Goal: Task Accomplishment & Management: Complete application form

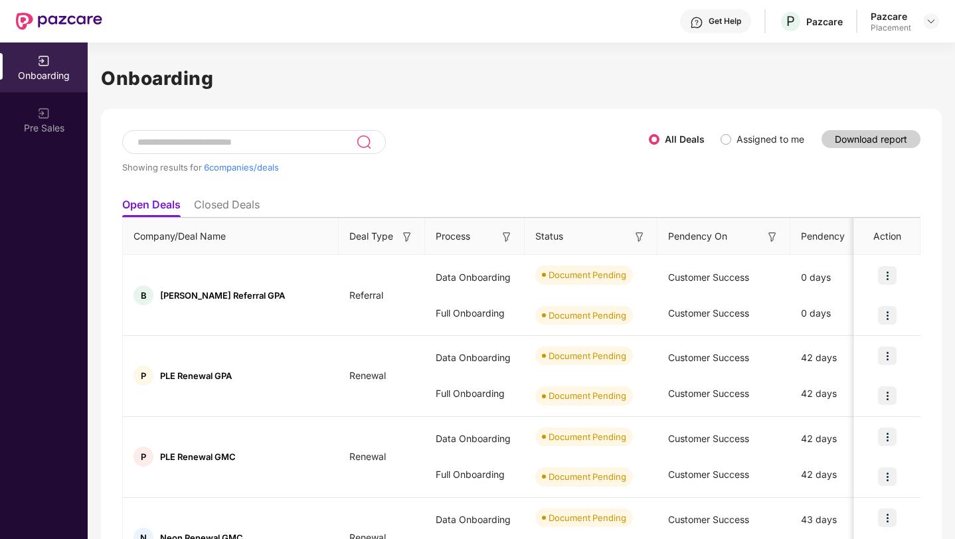
click at [939, 19] on header "Get Help P Pazcare Pazcare Placement" at bounding box center [477, 21] width 955 height 42
click at [933, 19] on img at bounding box center [930, 21] width 11 height 11
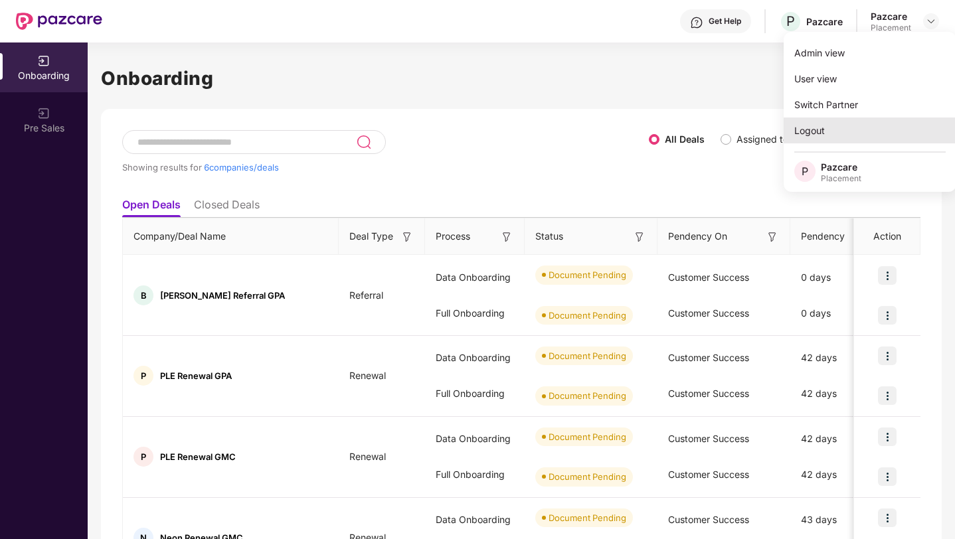
click at [827, 131] on div "Logout" at bounding box center [869, 131] width 173 height 26
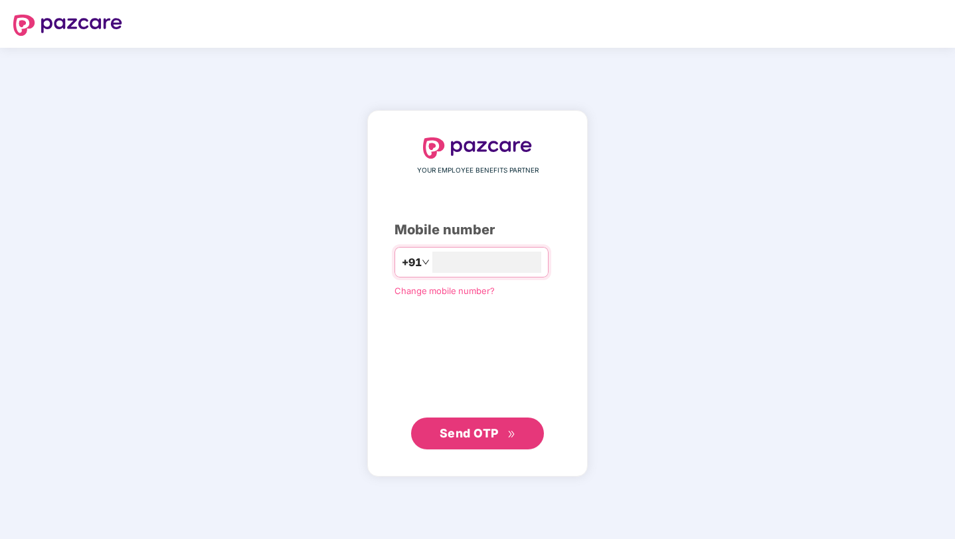
type input "**********"
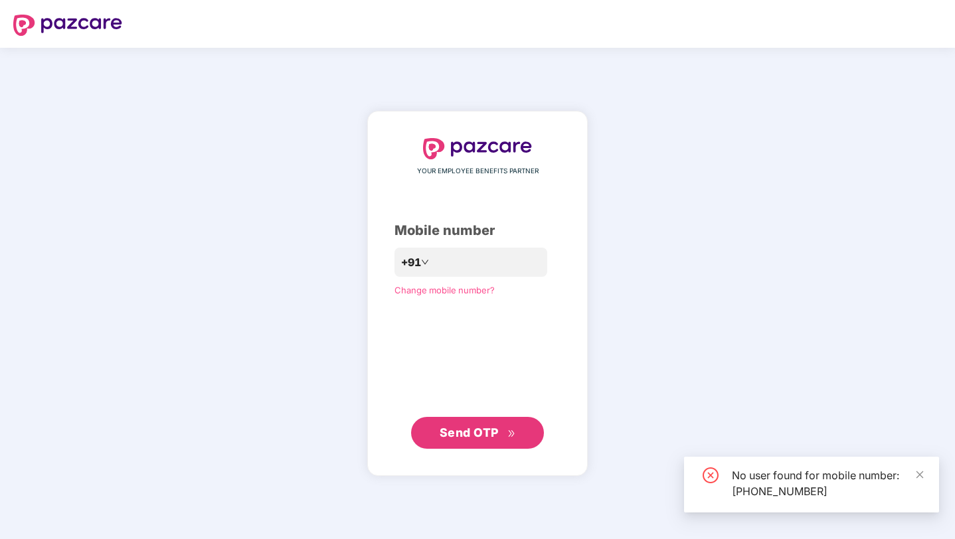
click at [490, 436] on span "Send OTP" at bounding box center [468, 433] width 59 height 14
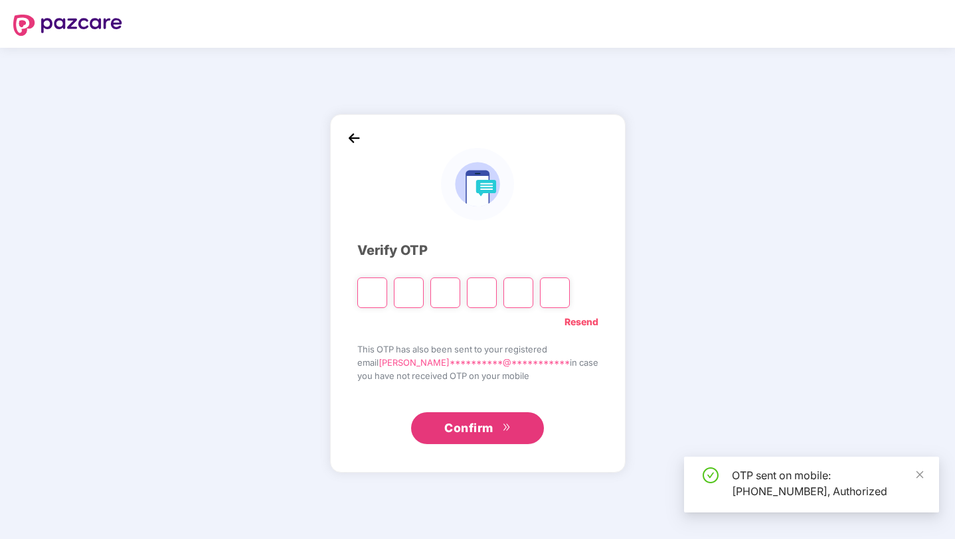
type input "*"
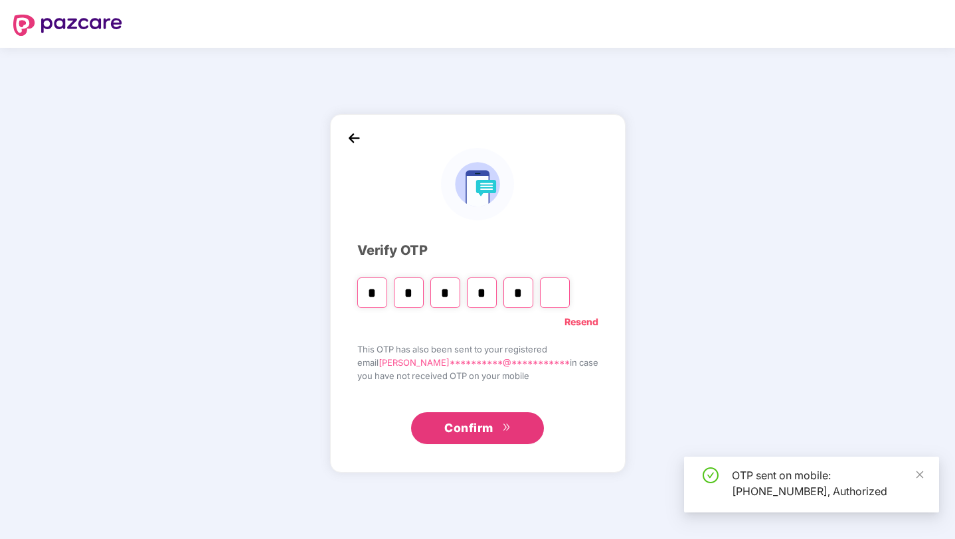
type input "*"
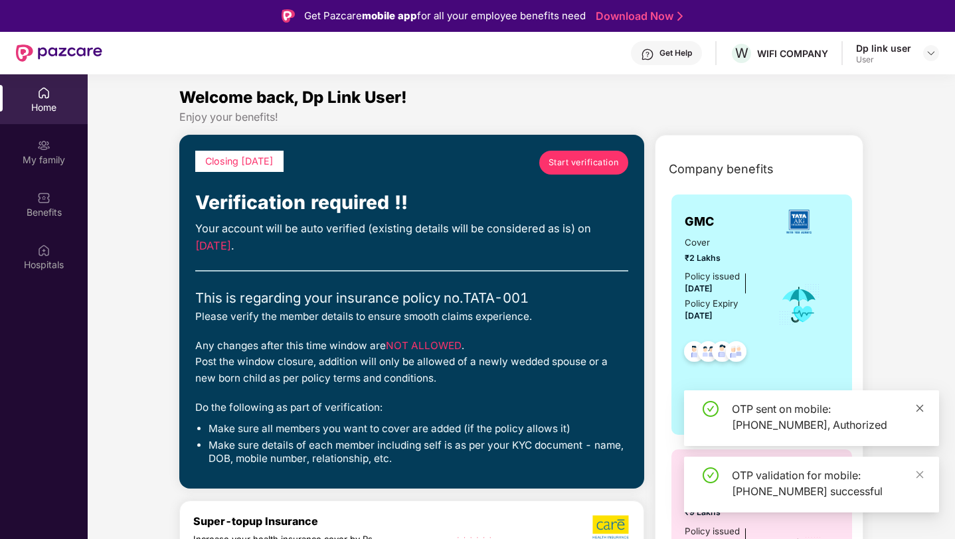
click at [918, 412] on icon "close" at bounding box center [919, 408] width 9 height 9
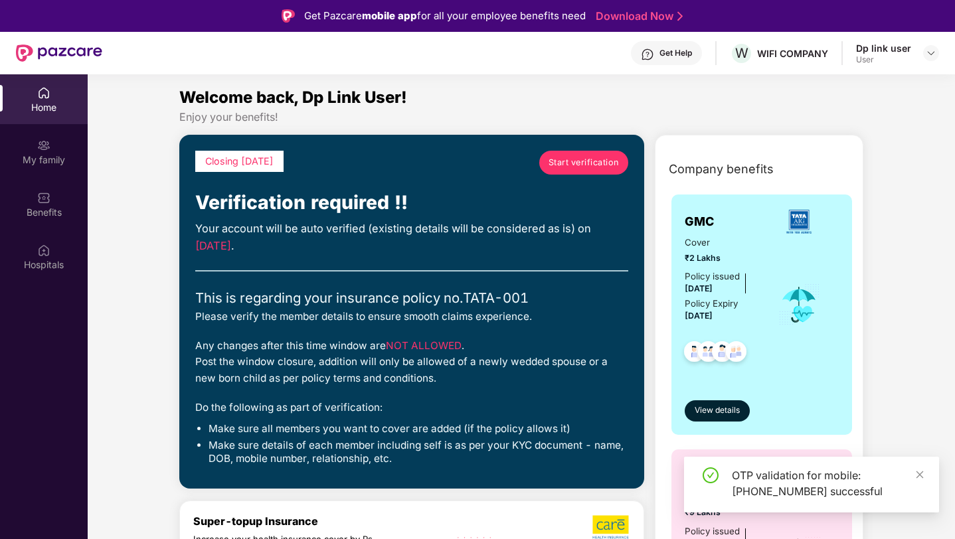
click at [917, 464] on div "OTP validation for mobile: +916666011004 successful" at bounding box center [811, 485] width 255 height 56
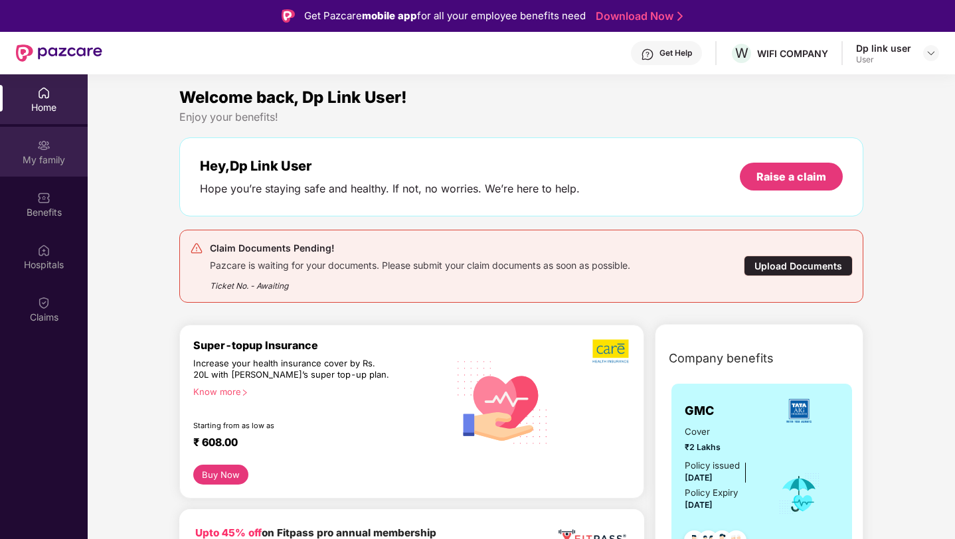
click at [44, 161] on div "My family" at bounding box center [44, 159] width 88 height 13
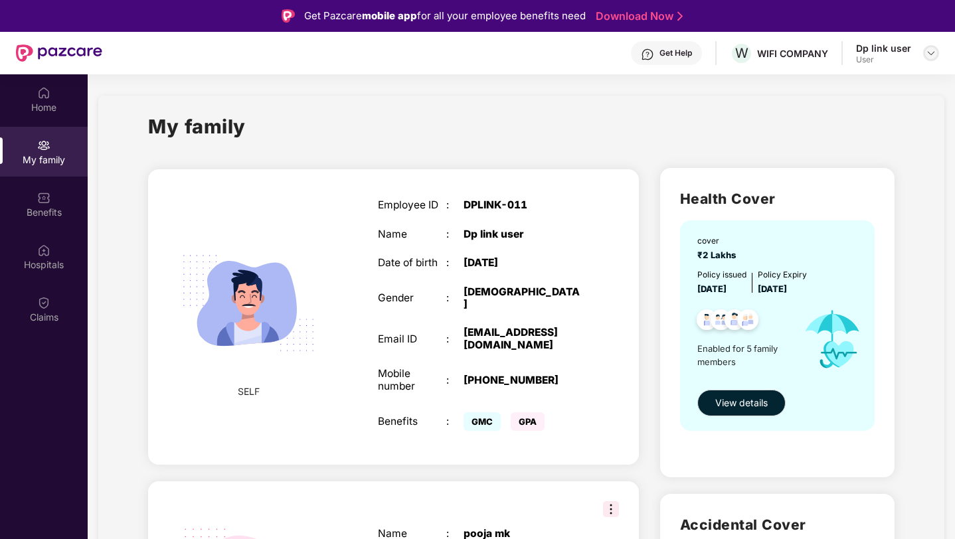
click at [931, 56] on img at bounding box center [930, 53] width 11 height 11
click at [829, 90] on div "Logout" at bounding box center [868, 85] width 173 height 26
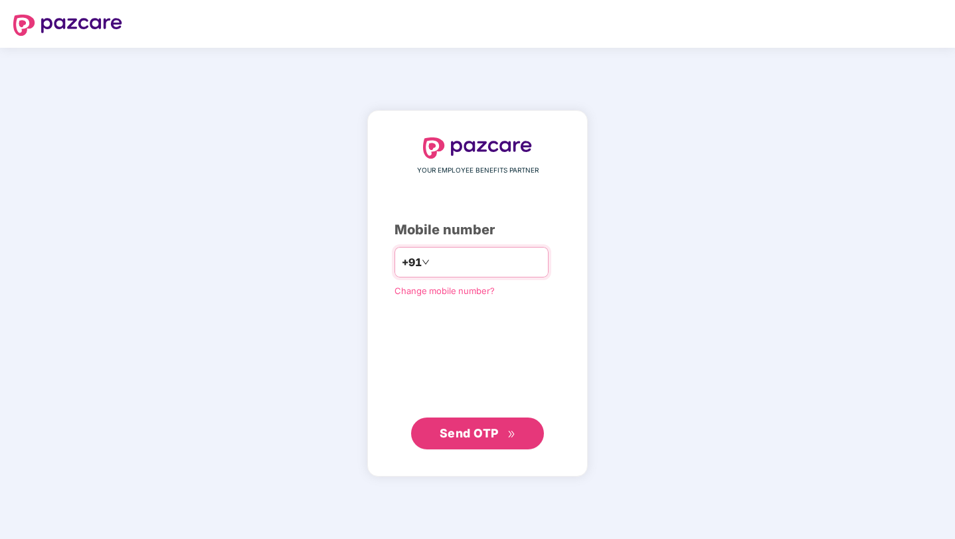
click at [459, 266] on input "number" at bounding box center [486, 262] width 109 height 21
type input "**********"
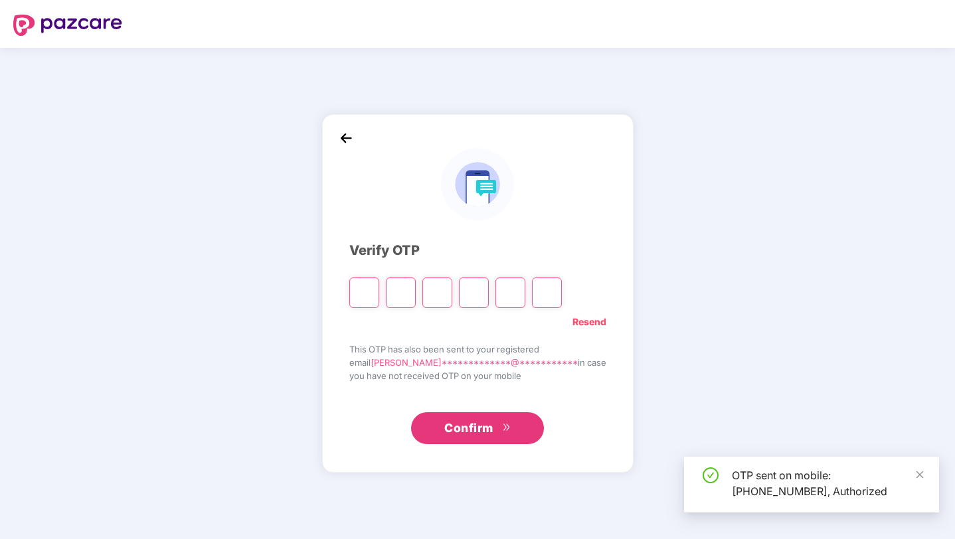
type input "*"
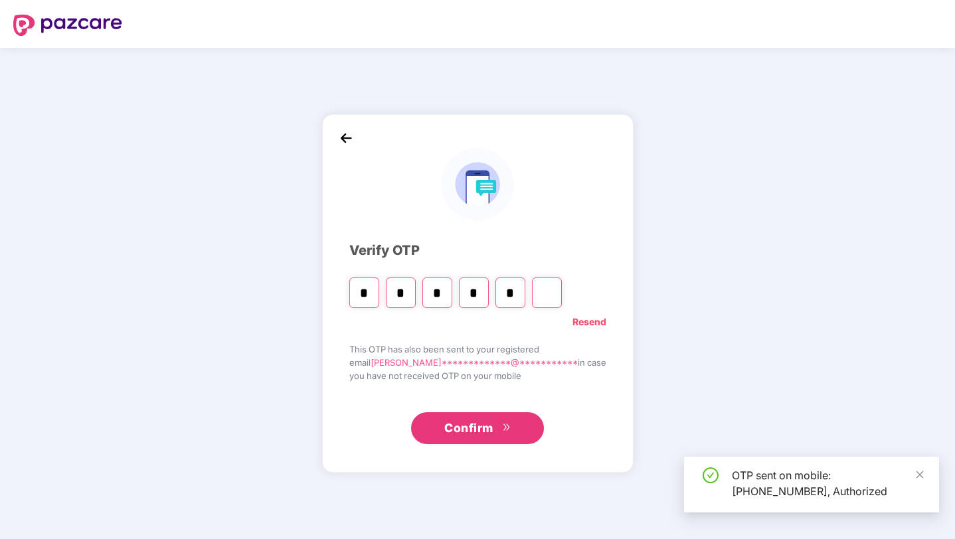
type input "*"
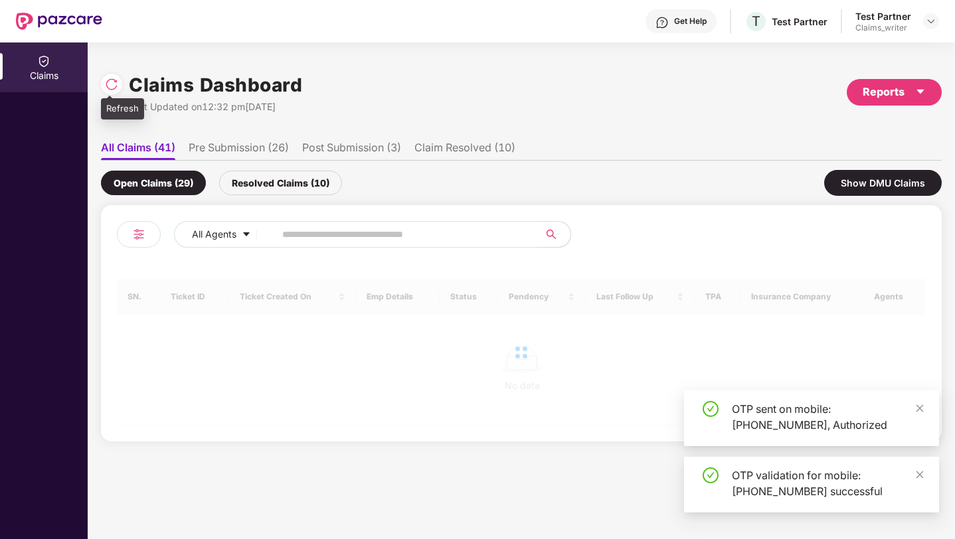
click at [113, 89] on img at bounding box center [111, 84] width 13 height 13
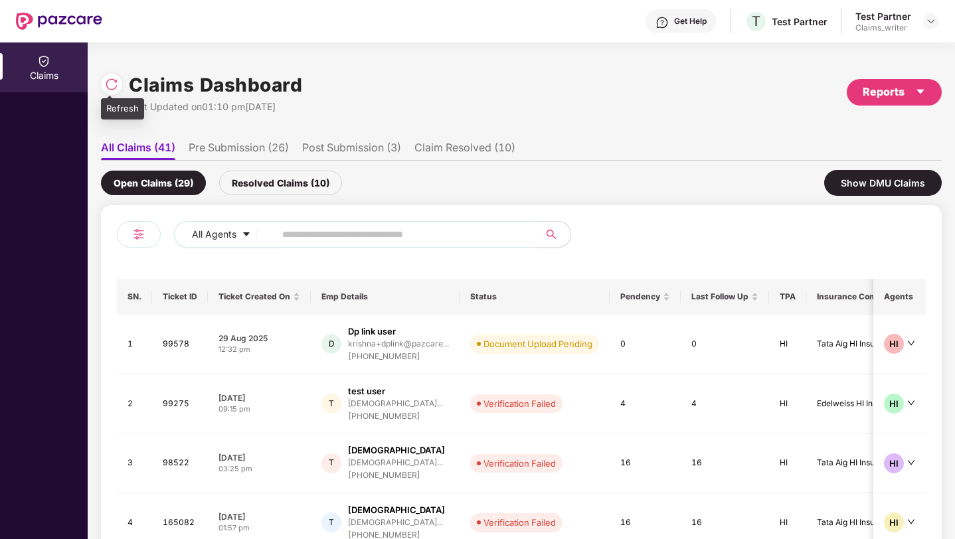
click at [114, 89] on img at bounding box center [111, 84] width 13 height 13
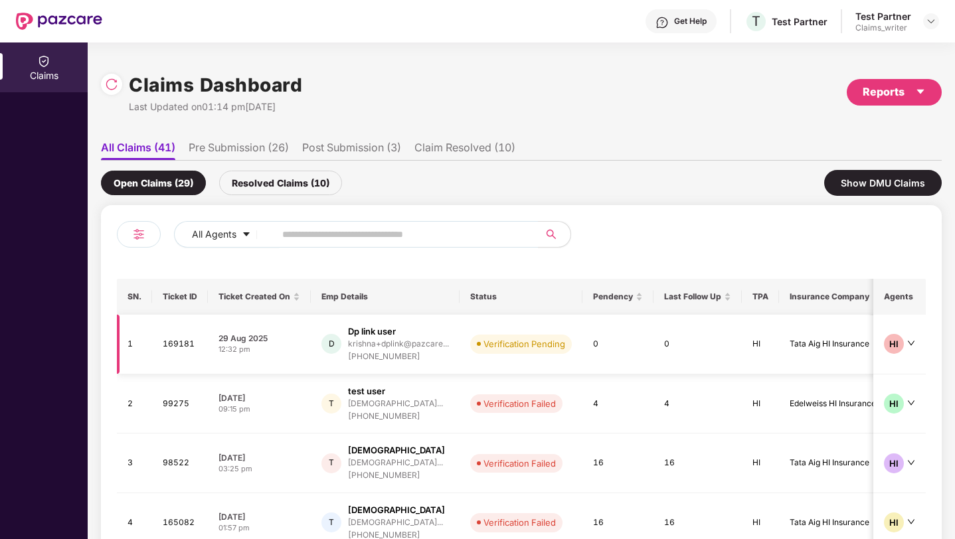
click at [449, 357] on div "D Dp link user krishna+dplink@pazcare... +916666011004" at bounding box center [384, 344] width 127 height 38
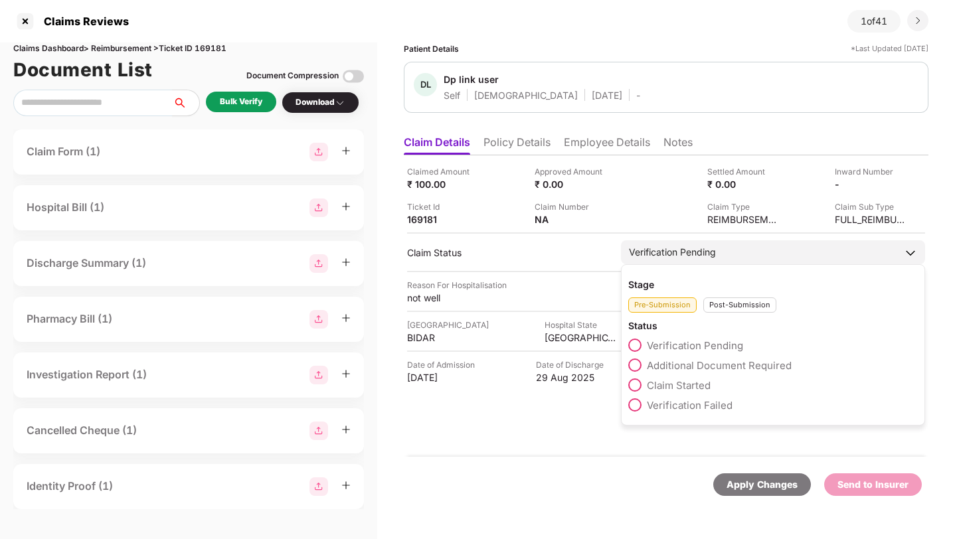
click at [633, 385] on span at bounding box center [634, 384] width 13 height 13
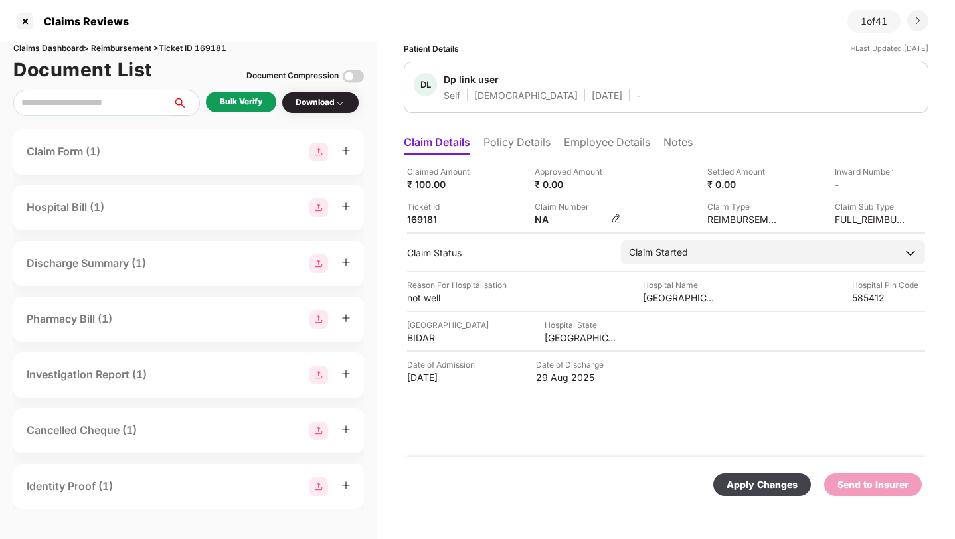
click at [614, 217] on img at bounding box center [616, 218] width 11 height 11
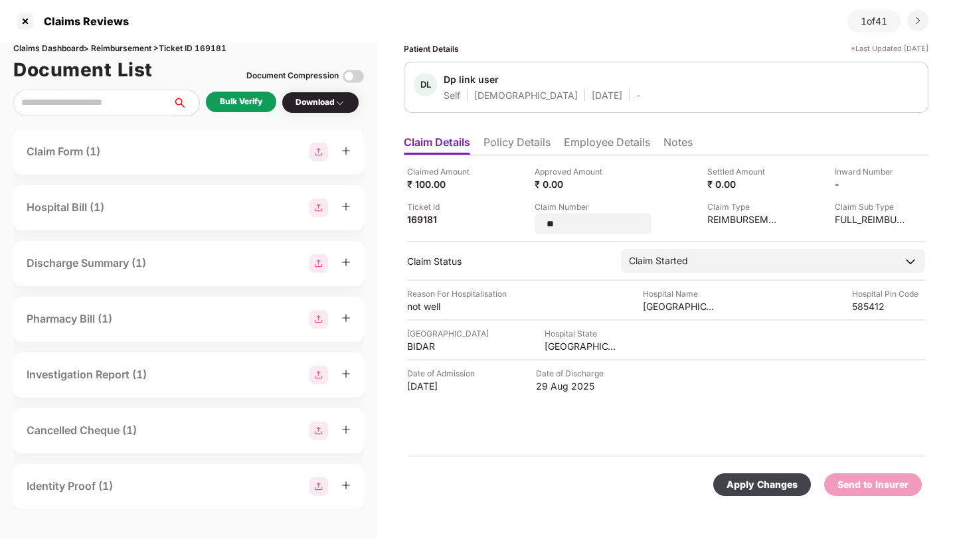
type input "*"
type input "******"
click at [751, 487] on div "Apply Changes" at bounding box center [761, 484] width 71 height 15
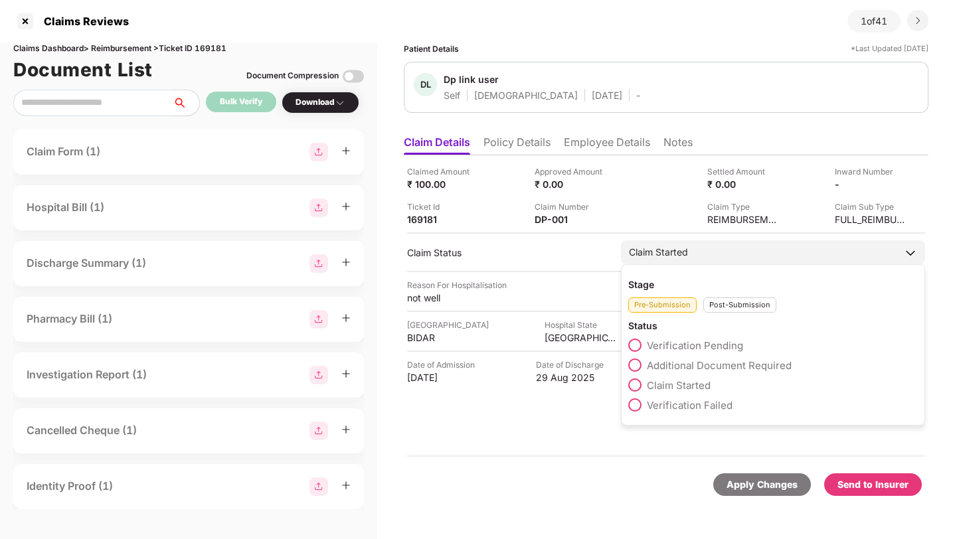
click at [726, 300] on div "Post-Submission" at bounding box center [739, 304] width 73 height 15
click at [637, 364] on span at bounding box center [634, 364] width 13 height 13
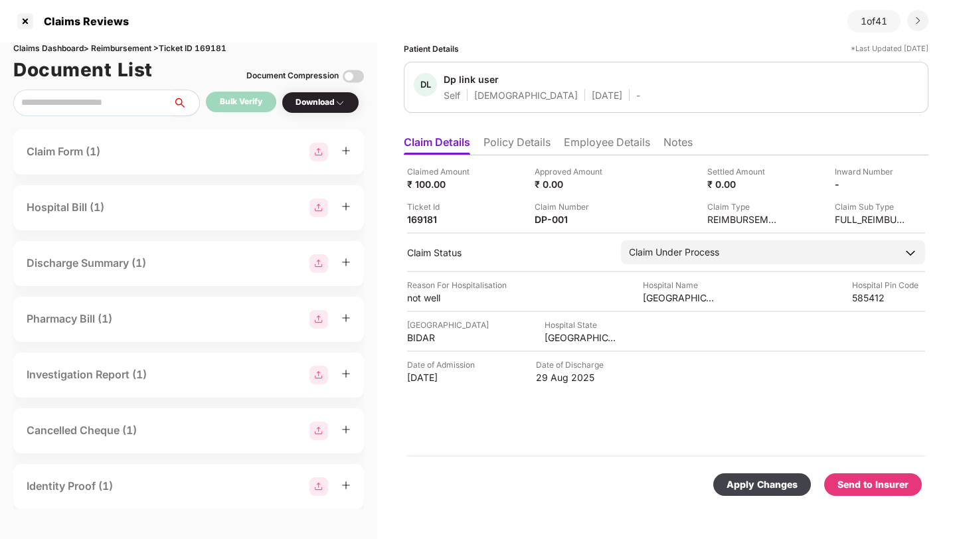
click at [762, 486] on div "Apply Changes" at bounding box center [761, 484] width 71 height 15
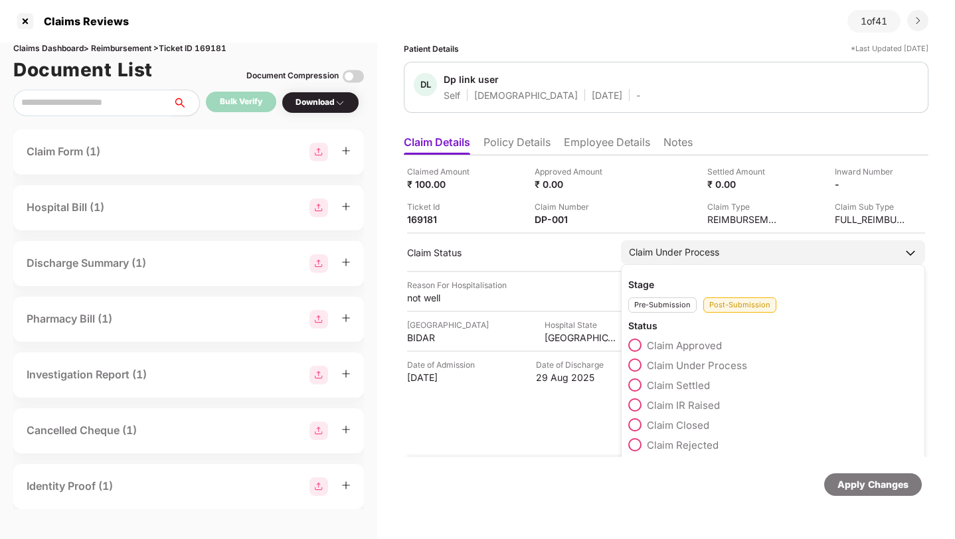
click at [635, 404] on span at bounding box center [634, 404] width 13 height 13
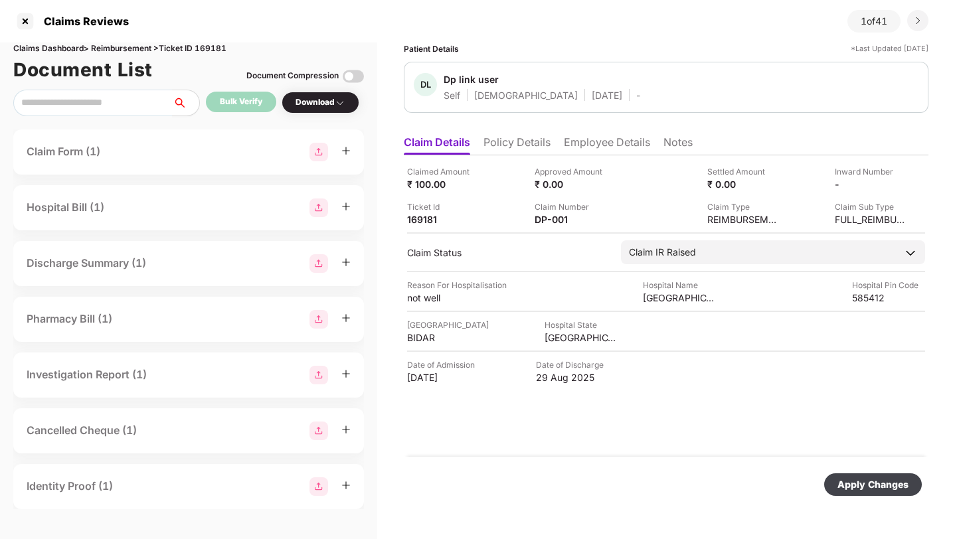
click at [866, 483] on div "Apply Changes" at bounding box center [872, 484] width 71 height 15
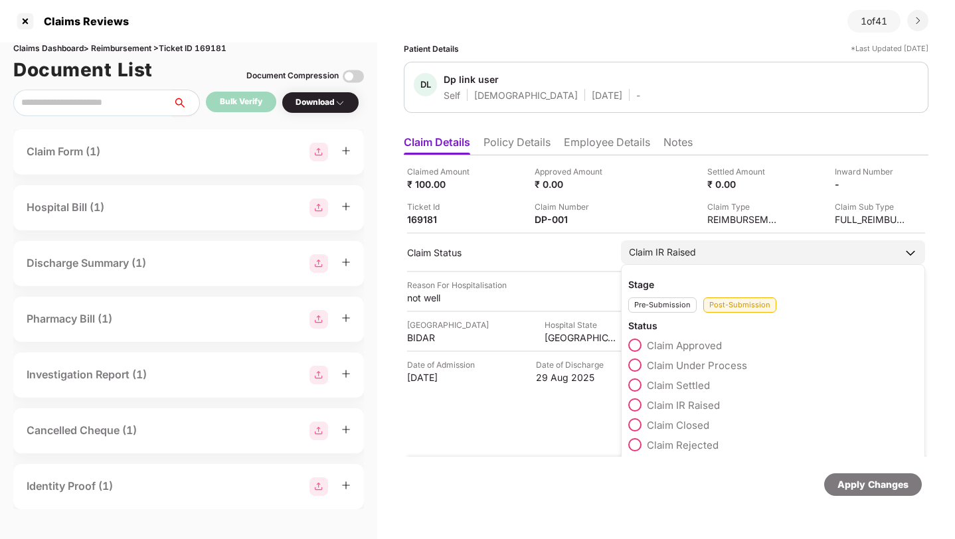
click at [635, 446] on span at bounding box center [634, 444] width 13 height 13
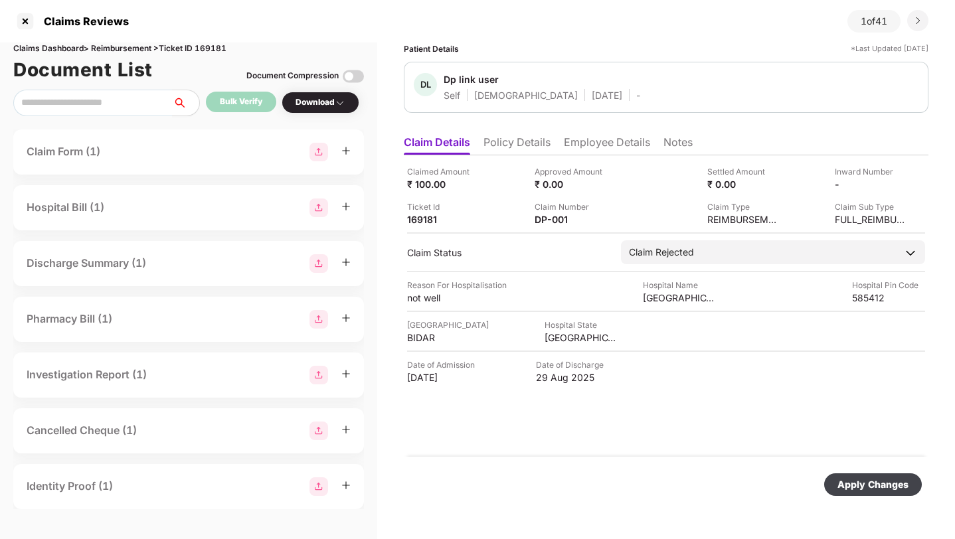
click at [857, 493] on div "Apply Changes" at bounding box center [873, 484] width 98 height 23
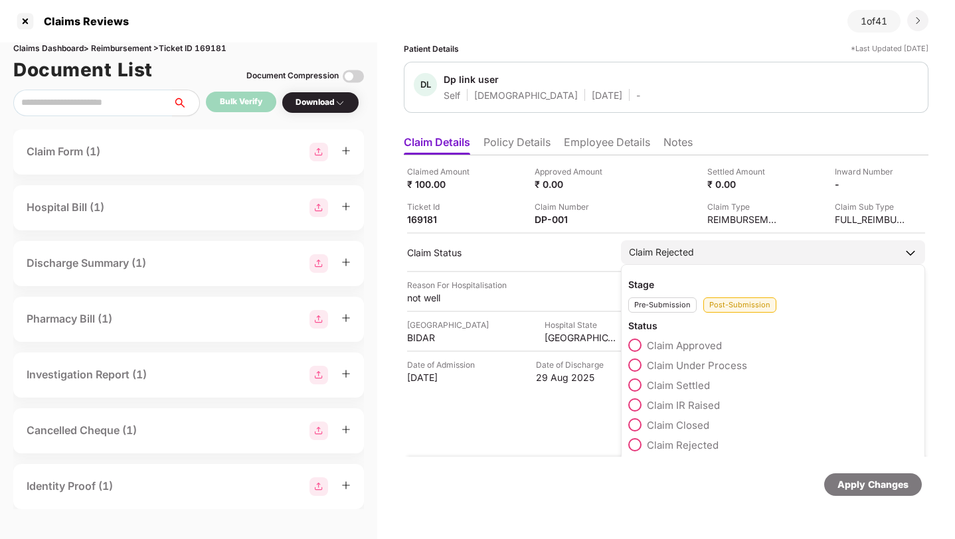
click at [635, 343] on span at bounding box center [634, 345] width 13 height 13
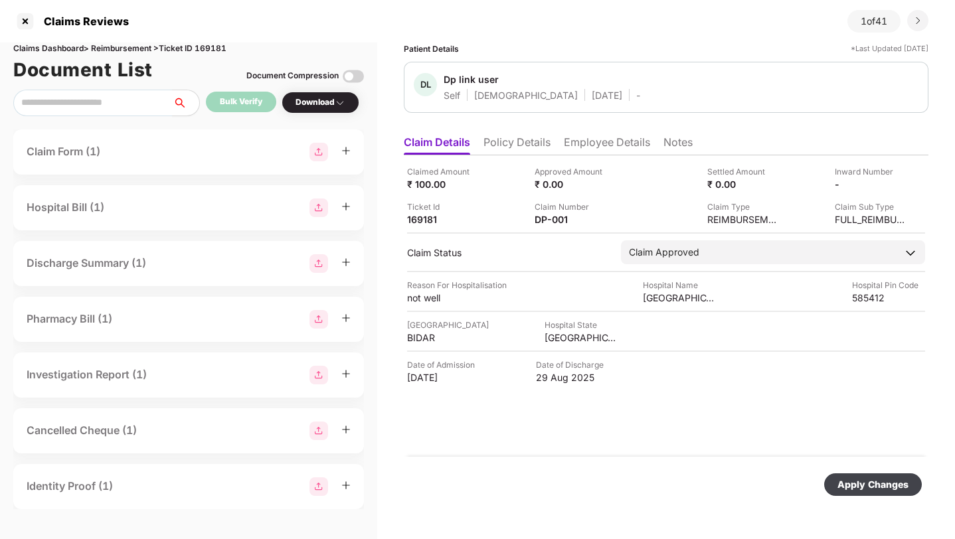
click at [613, 179] on div "Approved Amount ₹ 0.00" at bounding box center [593, 177] width 118 height 25
click at [613, 182] on img at bounding box center [616, 183] width 11 height 11
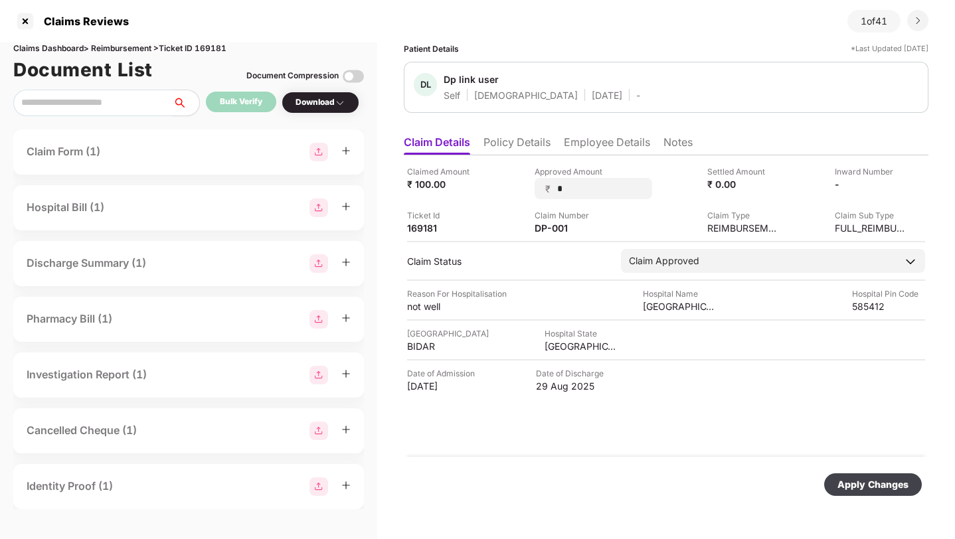
type input "**"
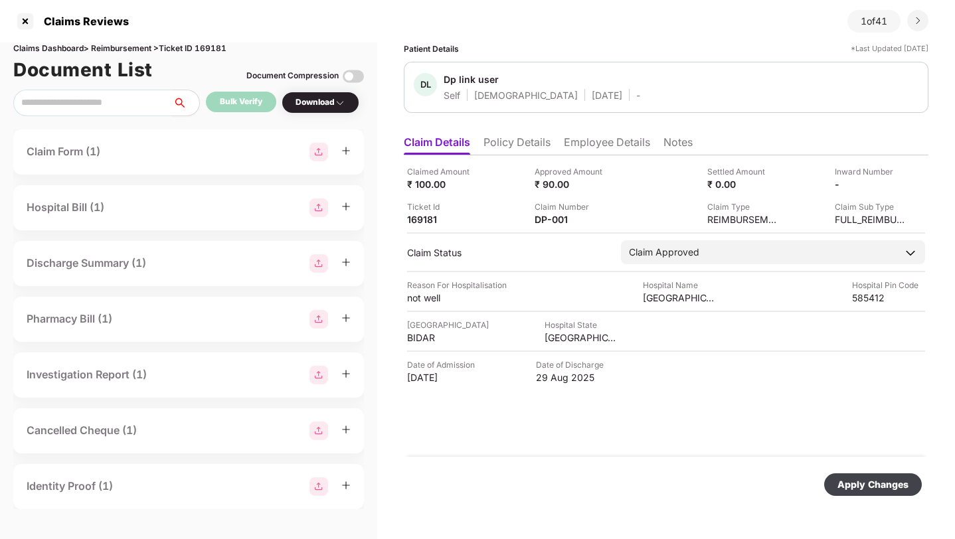
click at [861, 489] on div "Apply Changes" at bounding box center [872, 484] width 71 height 15
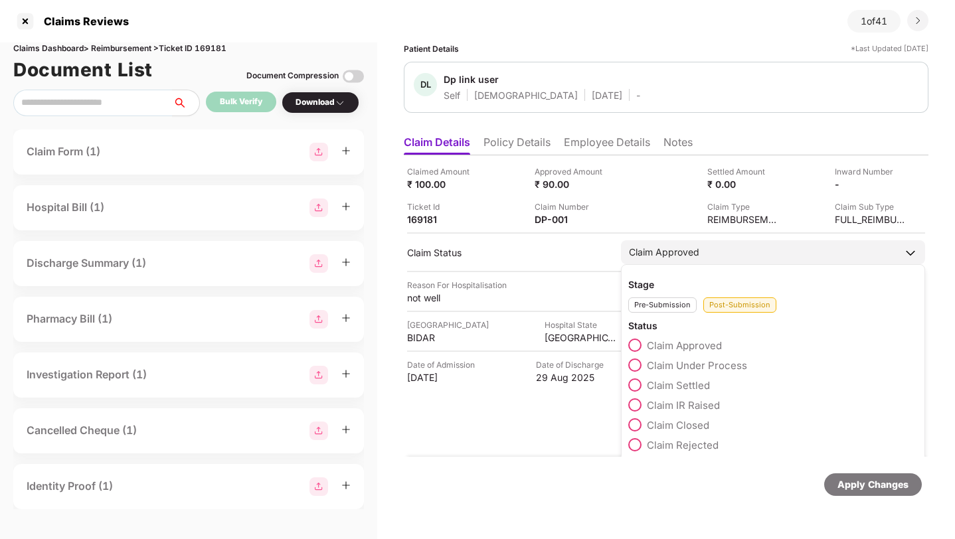
click at [635, 385] on span at bounding box center [634, 384] width 13 height 13
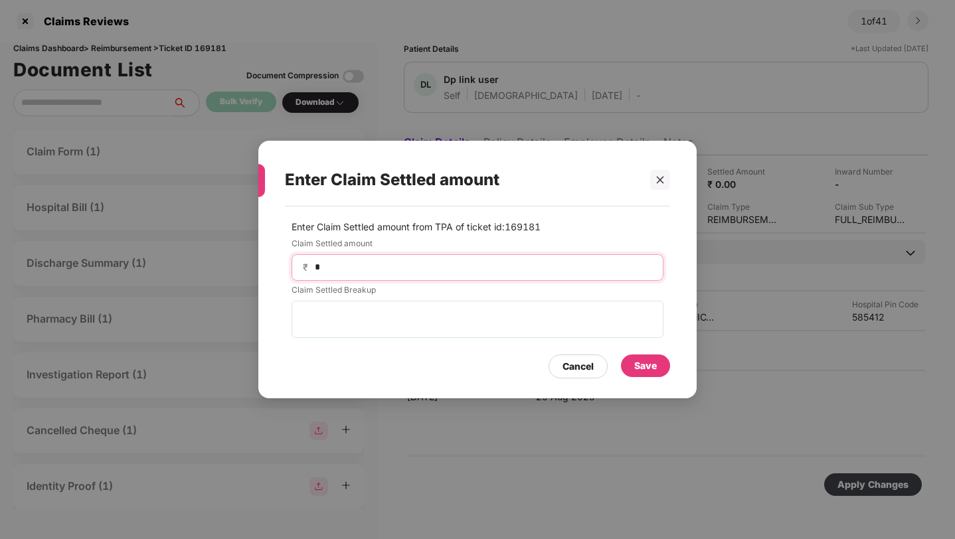
click at [477, 274] on input "*" at bounding box center [482, 267] width 339 height 14
type input "**"
click at [648, 369] on div "Save" at bounding box center [645, 365] width 23 height 15
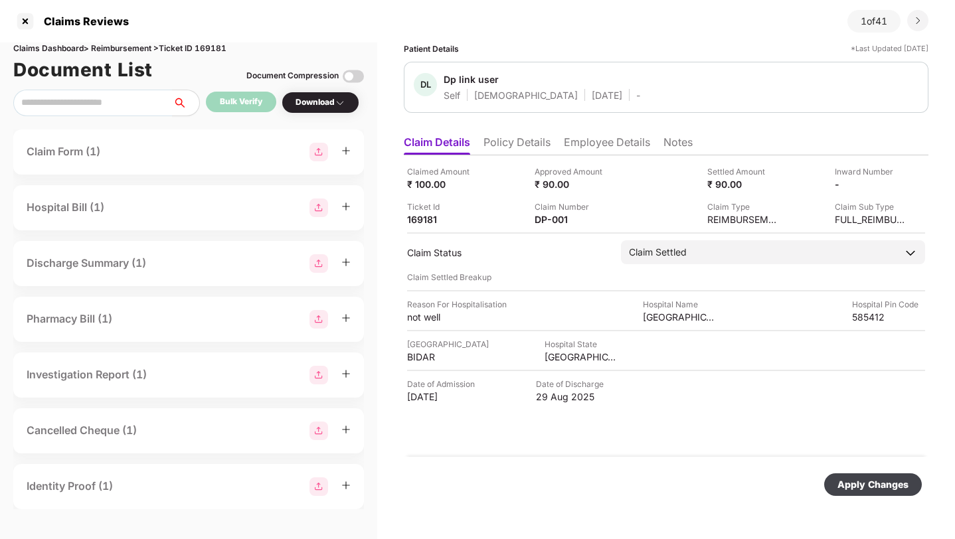
click at [872, 487] on div "Apply Changes" at bounding box center [872, 484] width 71 height 15
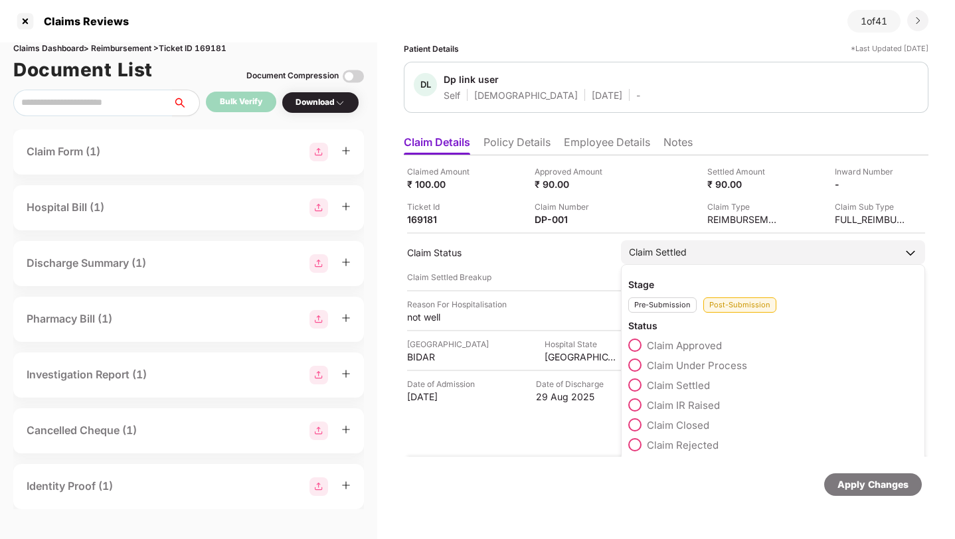
click at [633, 382] on span at bounding box center [634, 384] width 13 height 13
click at [637, 347] on span at bounding box center [634, 345] width 13 height 13
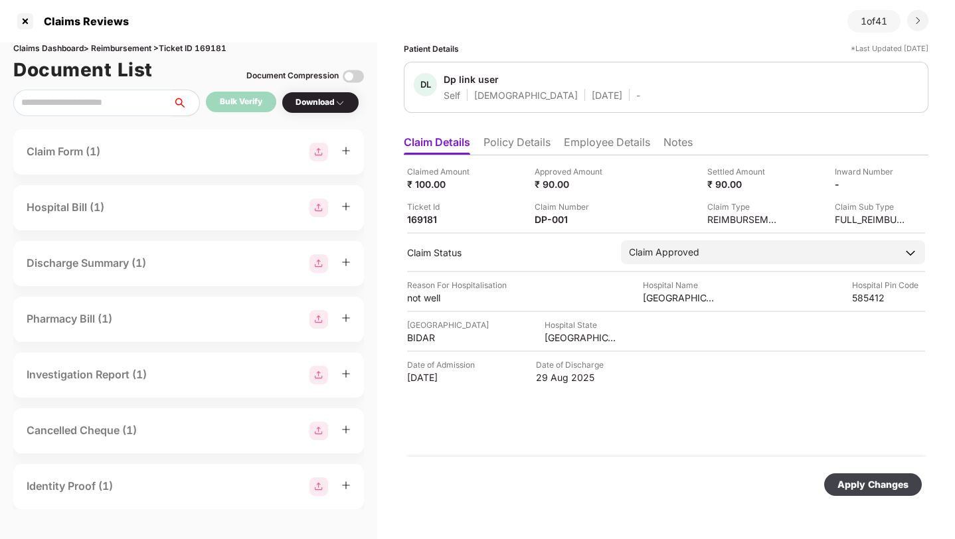
click at [860, 485] on div "Apply Changes" at bounding box center [872, 484] width 71 height 15
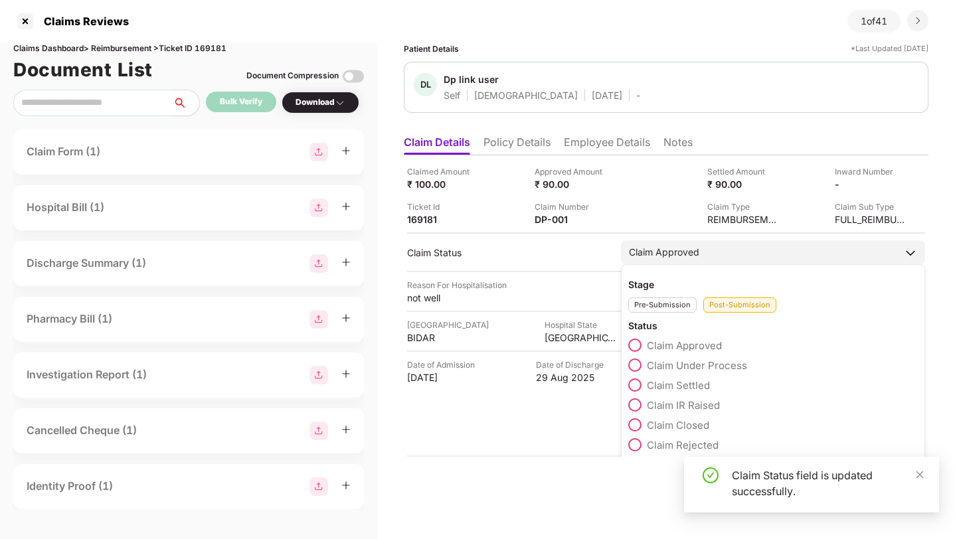
click at [638, 384] on span at bounding box center [634, 384] width 13 height 13
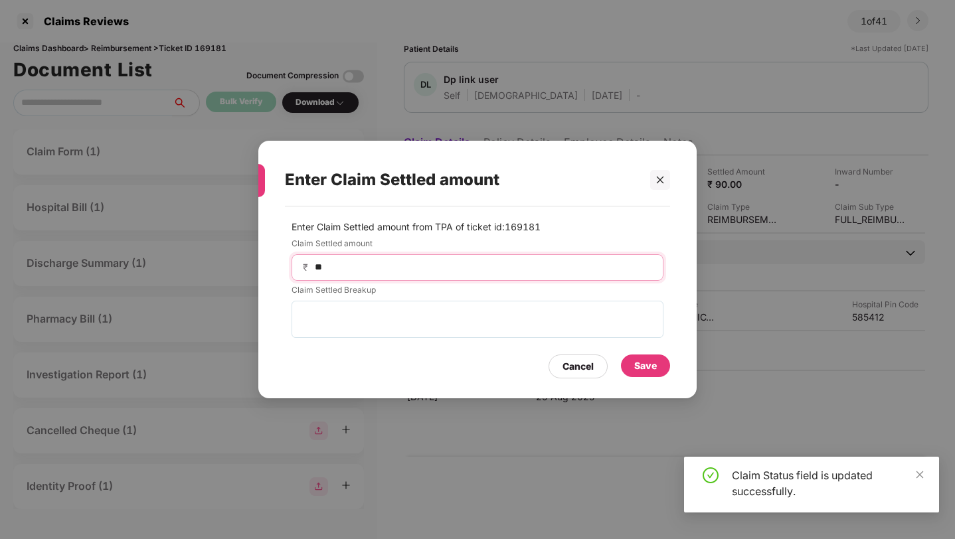
click at [538, 272] on input "**" at bounding box center [482, 267] width 339 height 14
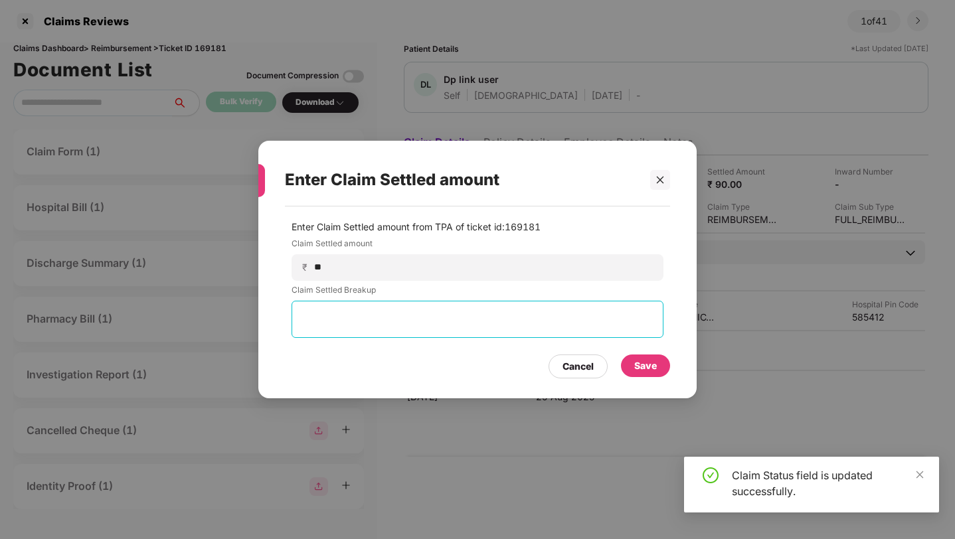
click at [514, 330] on textarea at bounding box center [477, 319] width 372 height 37
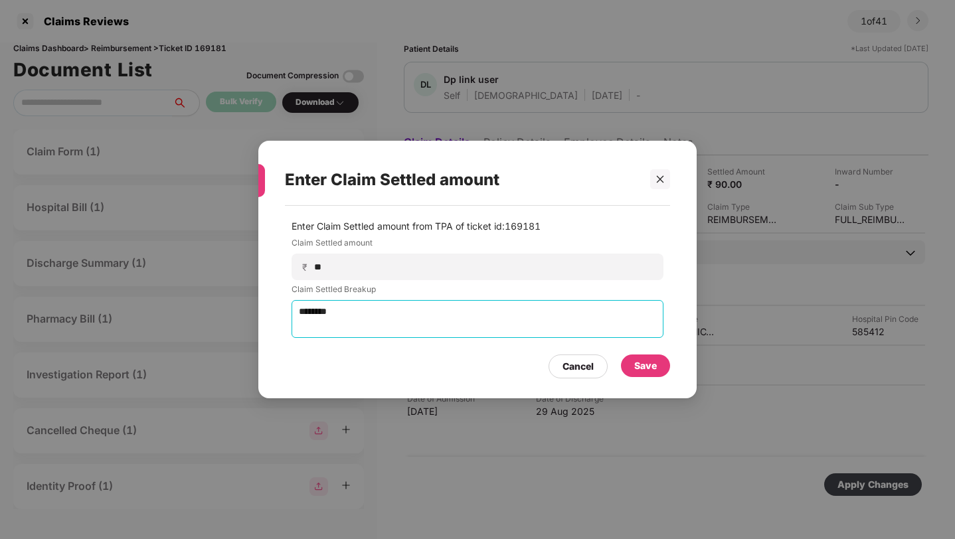
type textarea "*******"
click at [659, 372] on div "Save" at bounding box center [645, 366] width 49 height 23
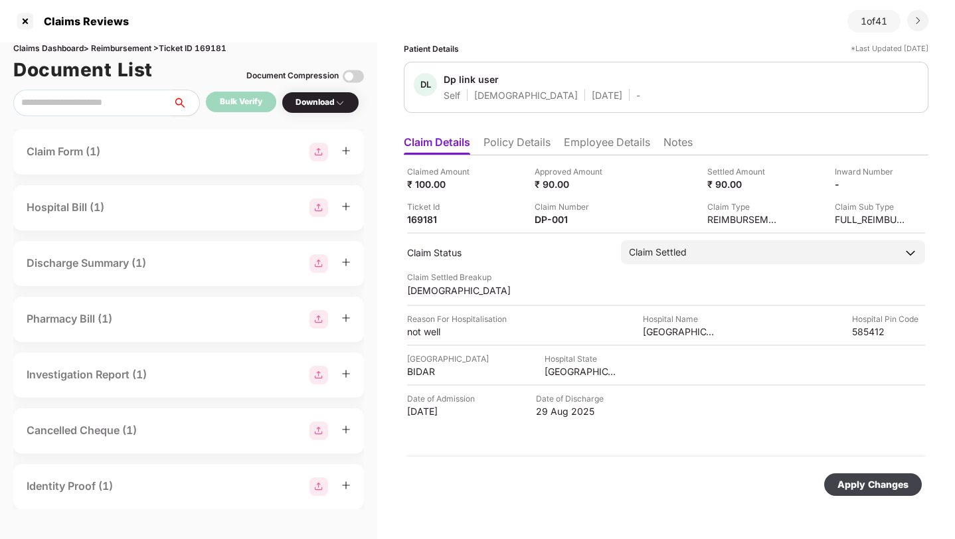
click at [859, 487] on div "Apply Changes" at bounding box center [872, 484] width 71 height 15
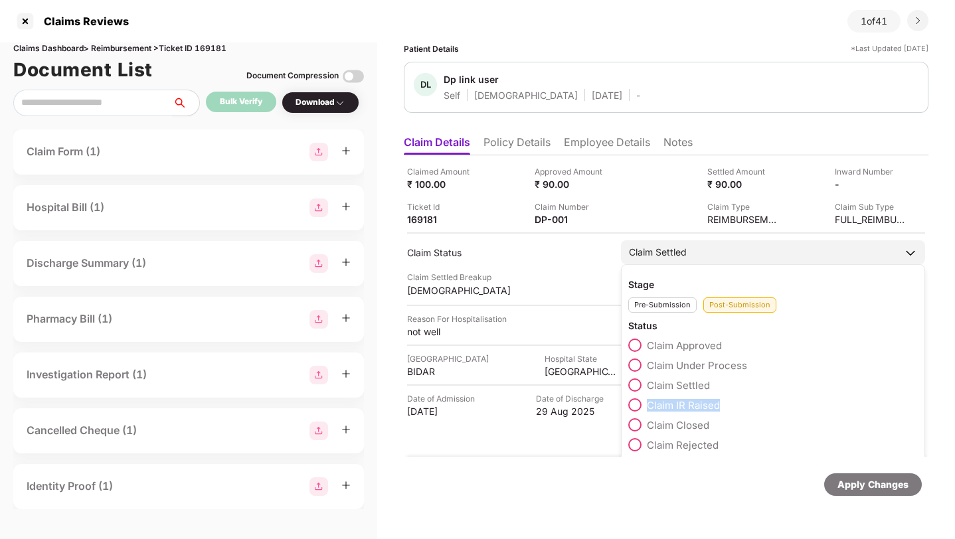
copy span "Claim IR Raised"
drag, startPoint x: 731, startPoint y: 404, endPoint x: 647, endPoint y: 406, distance: 84.3
click at [647, 406] on div "Claim IR Raised" at bounding box center [772, 408] width 289 height 20
copy span "Claim IR Raised"
